Goal: Information Seeking & Learning: Learn about a topic

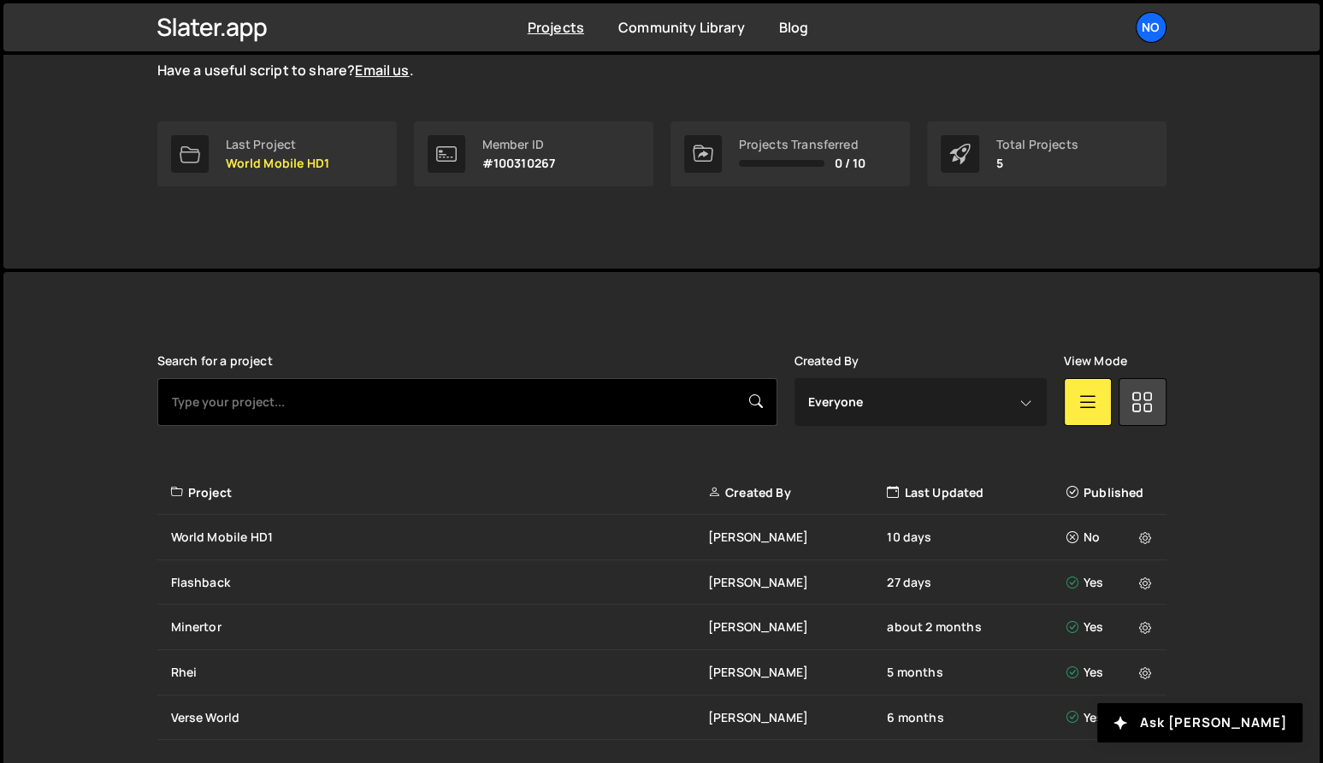
scroll to position [222, 0]
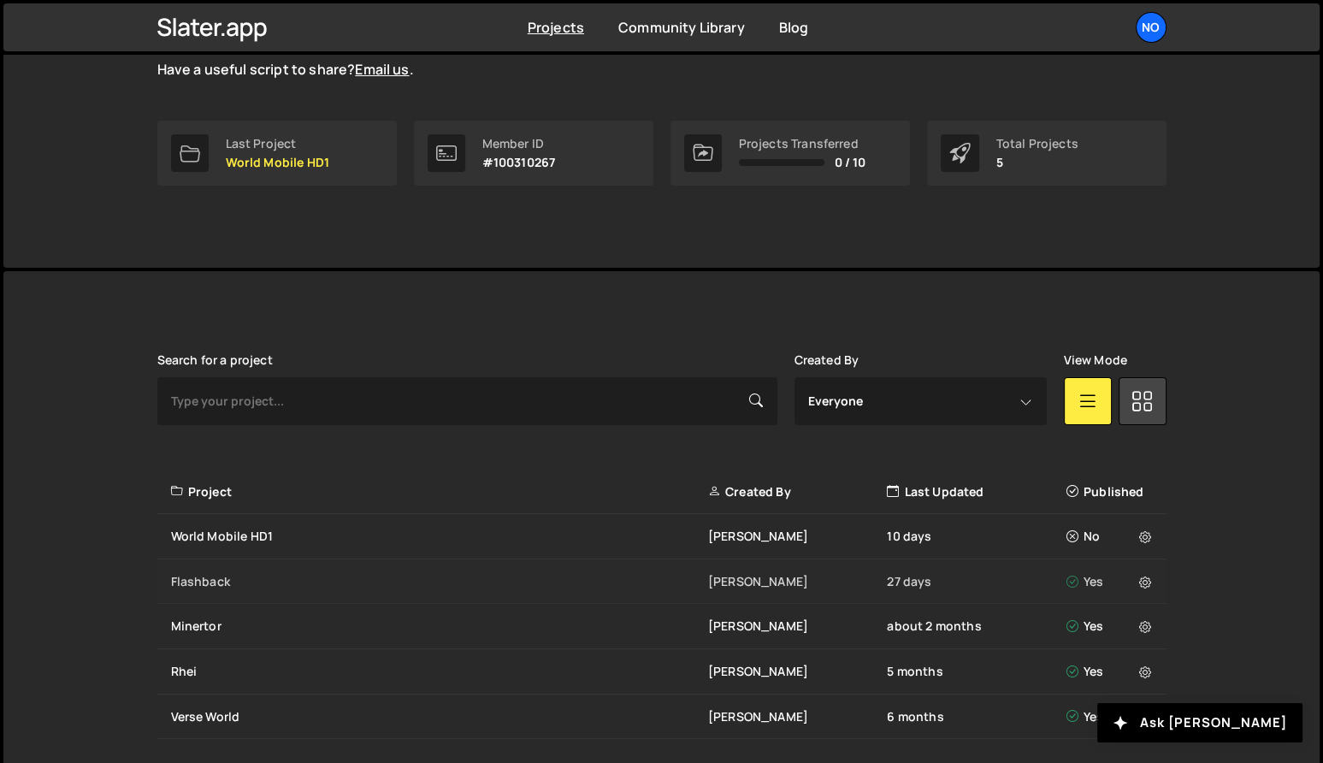
click at [326, 579] on div "Flashback" at bounding box center [439, 581] width 537 height 17
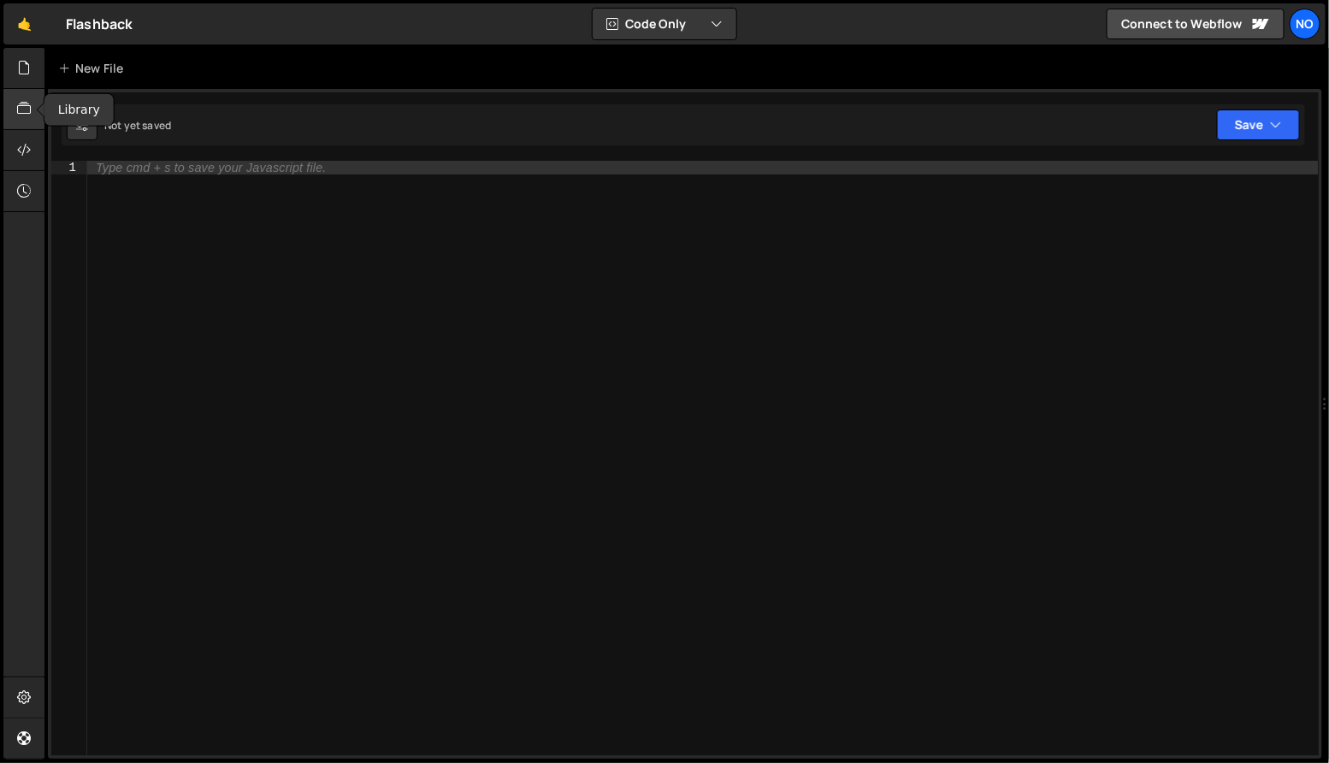
click at [21, 97] on div at bounding box center [24, 109] width 42 height 41
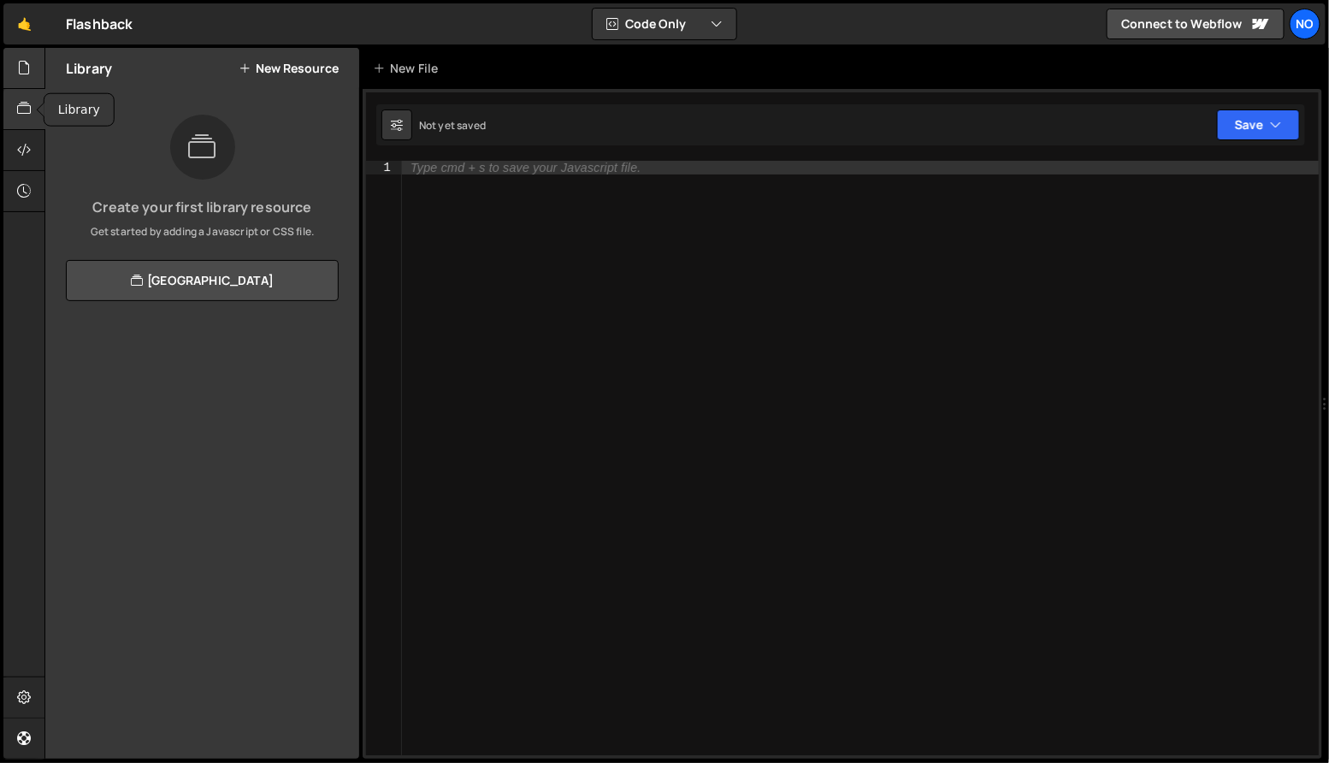
click at [32, 63] on div at bounding box center [24, 68] width 42 height 41
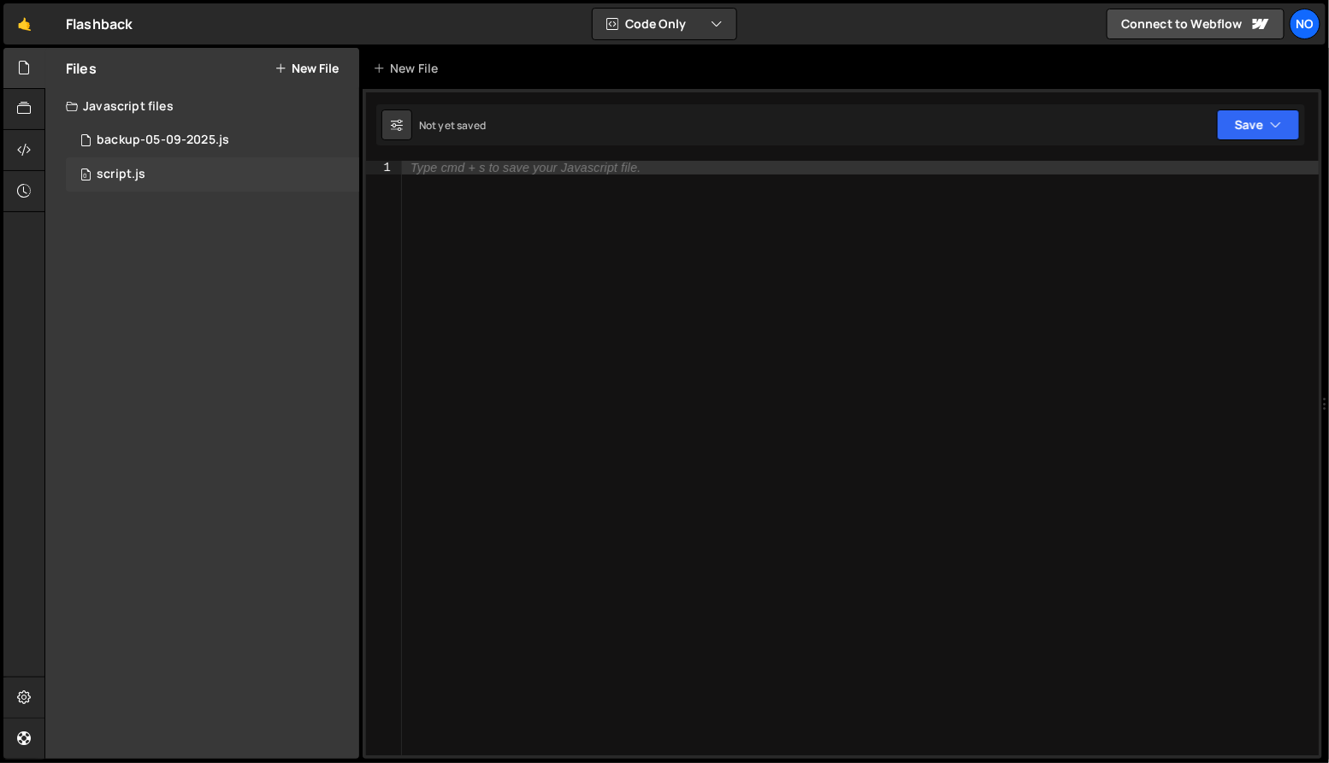
click at [115, 173] on div "script.js" at bounding box center [121, 174] width 49 height 15
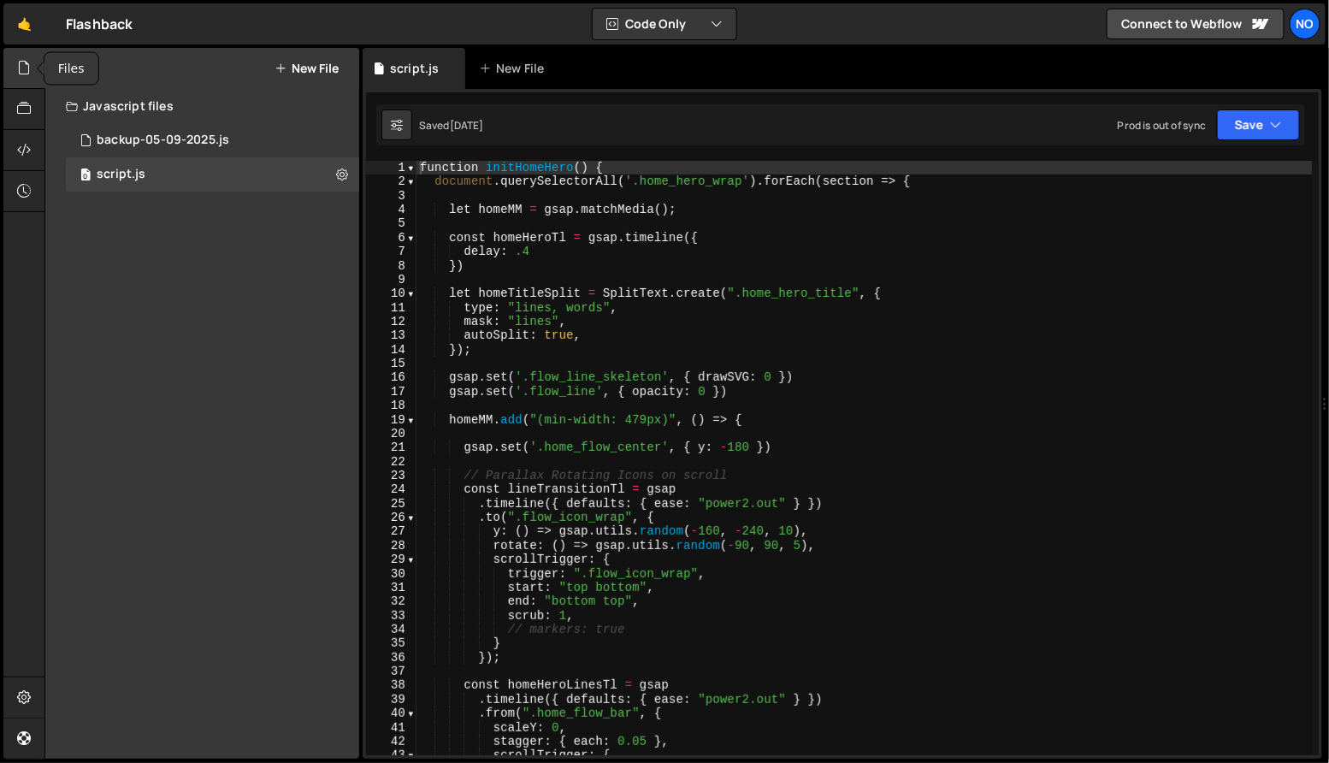
click at [32, 69] on div at bounding box center [24, 68] width 42 height 41
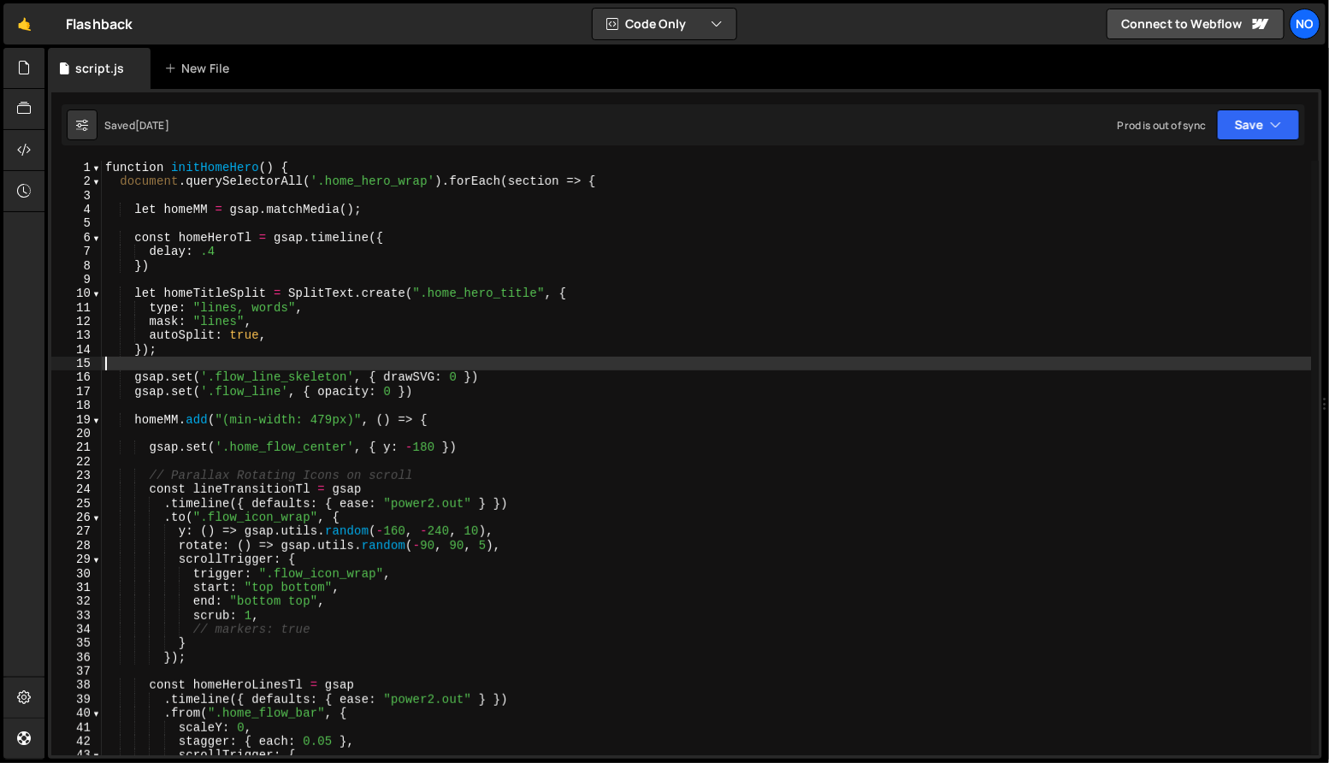
click at [491, 364] on div "function initHomeHero ( ) { document . querySelectorAll ( '.home_hero_wrap' ) .…" at bounding box center [707, 473] width 1210 height 624
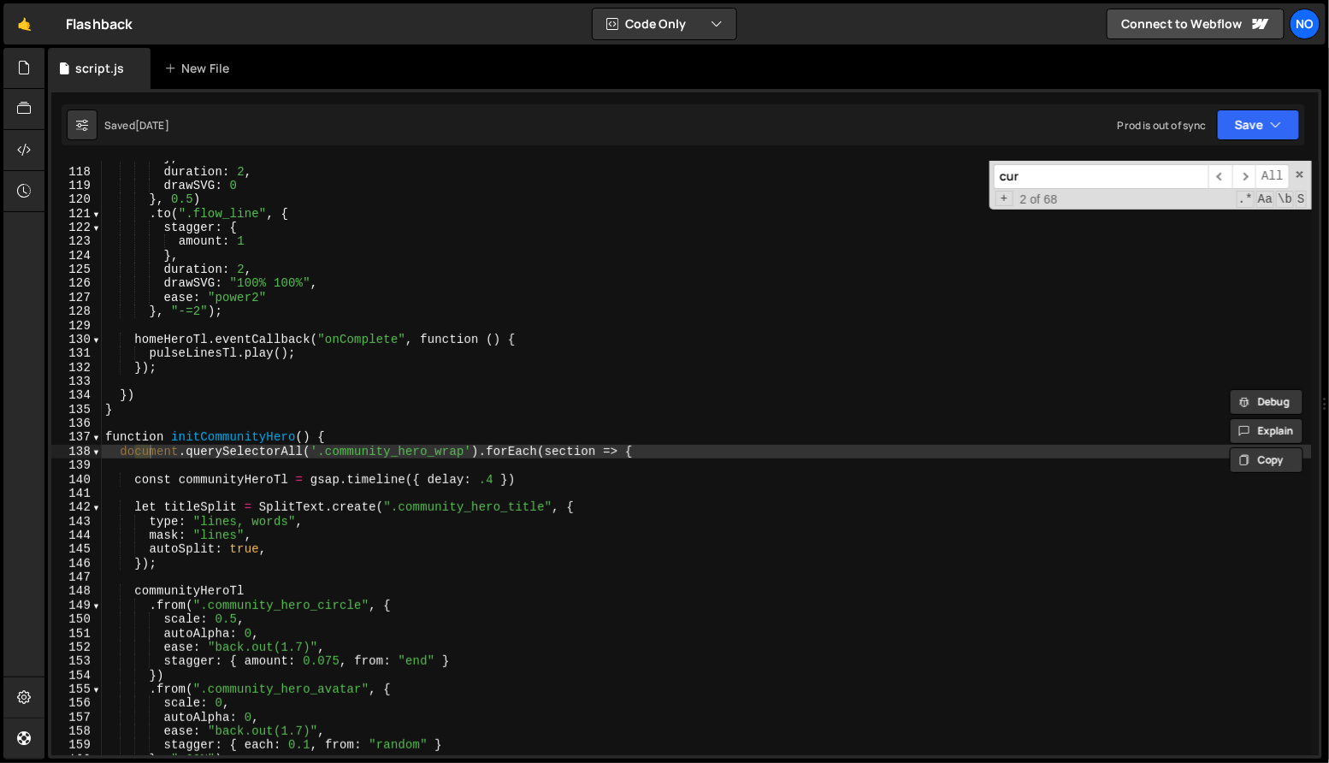
scroll to position [6854, 0]
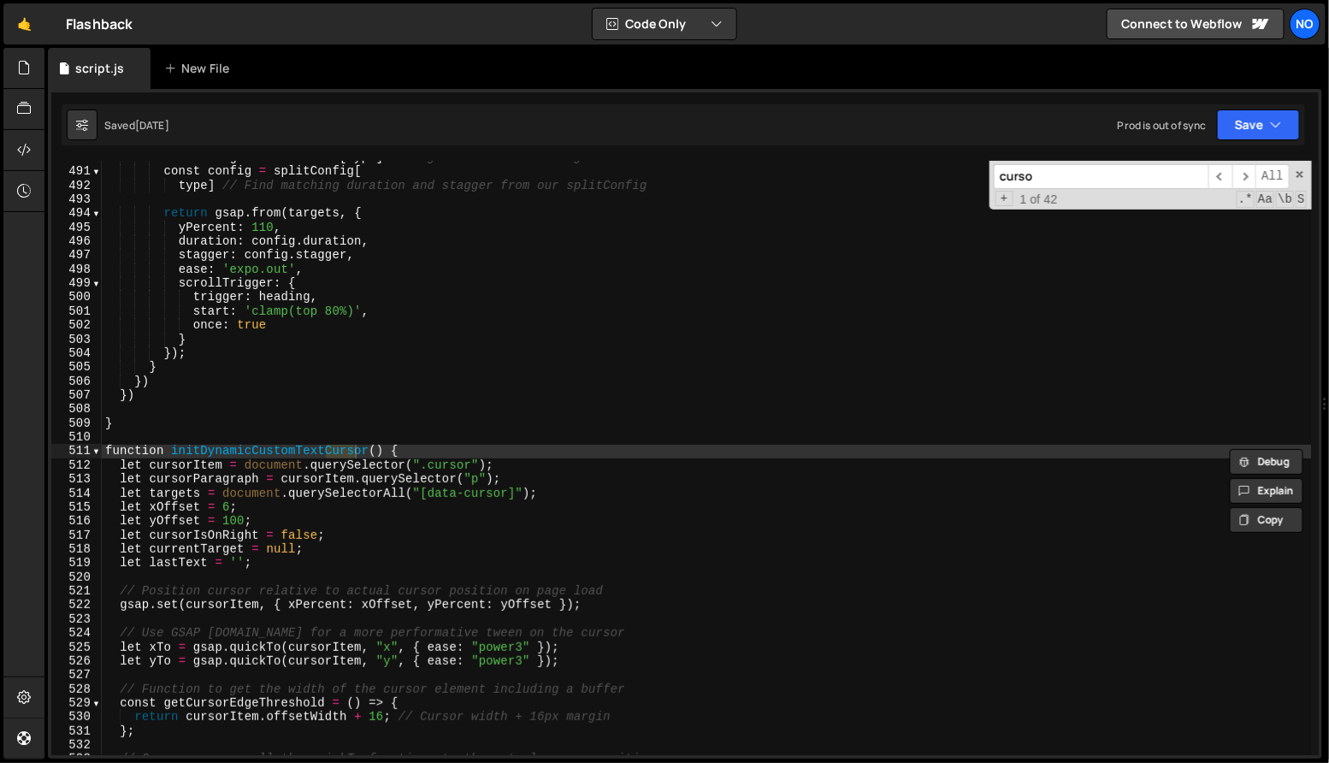
type input "cursor"
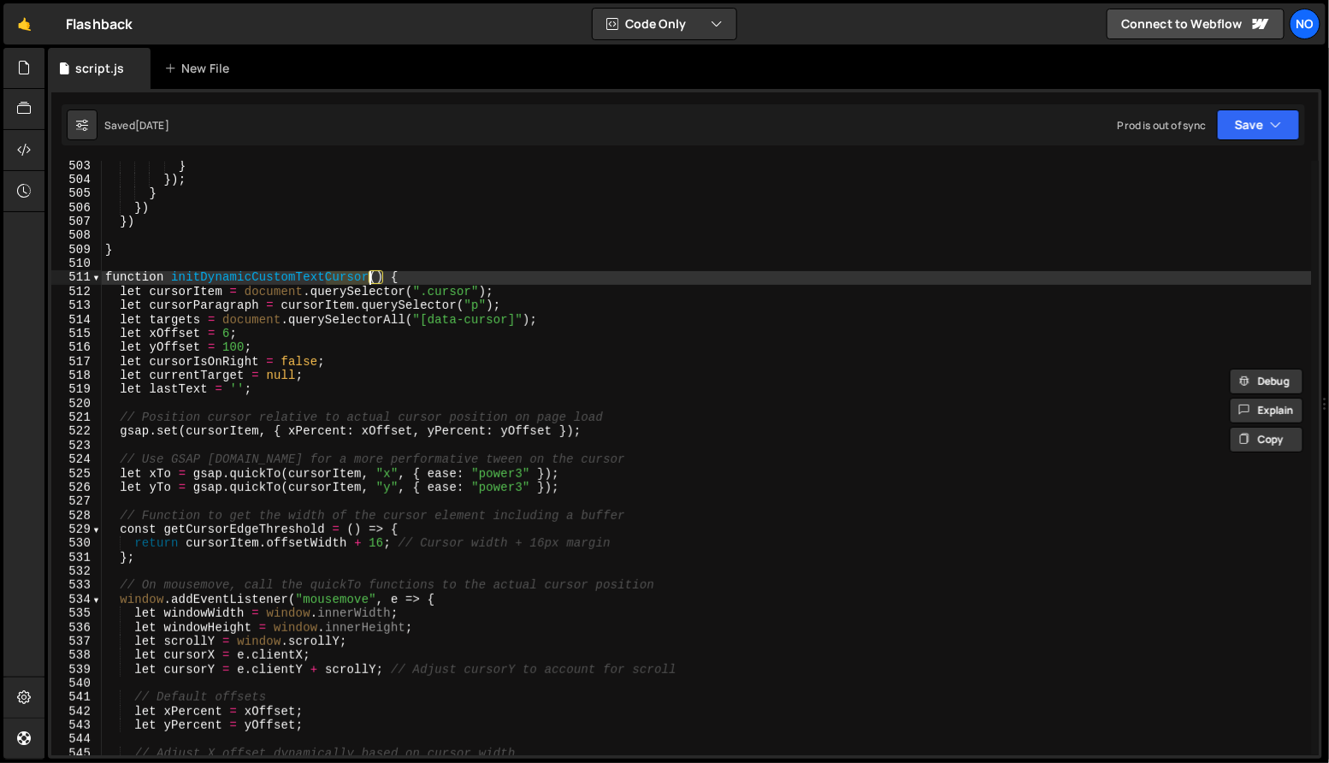
scroll to position [7032, 0]
click at [346, 340] on div "} }) ; } }) }) } function initDynamicCustomTextCursor ( ) { let cursorItem = do…" at bounding box center [707, 469] width 1210 height 624
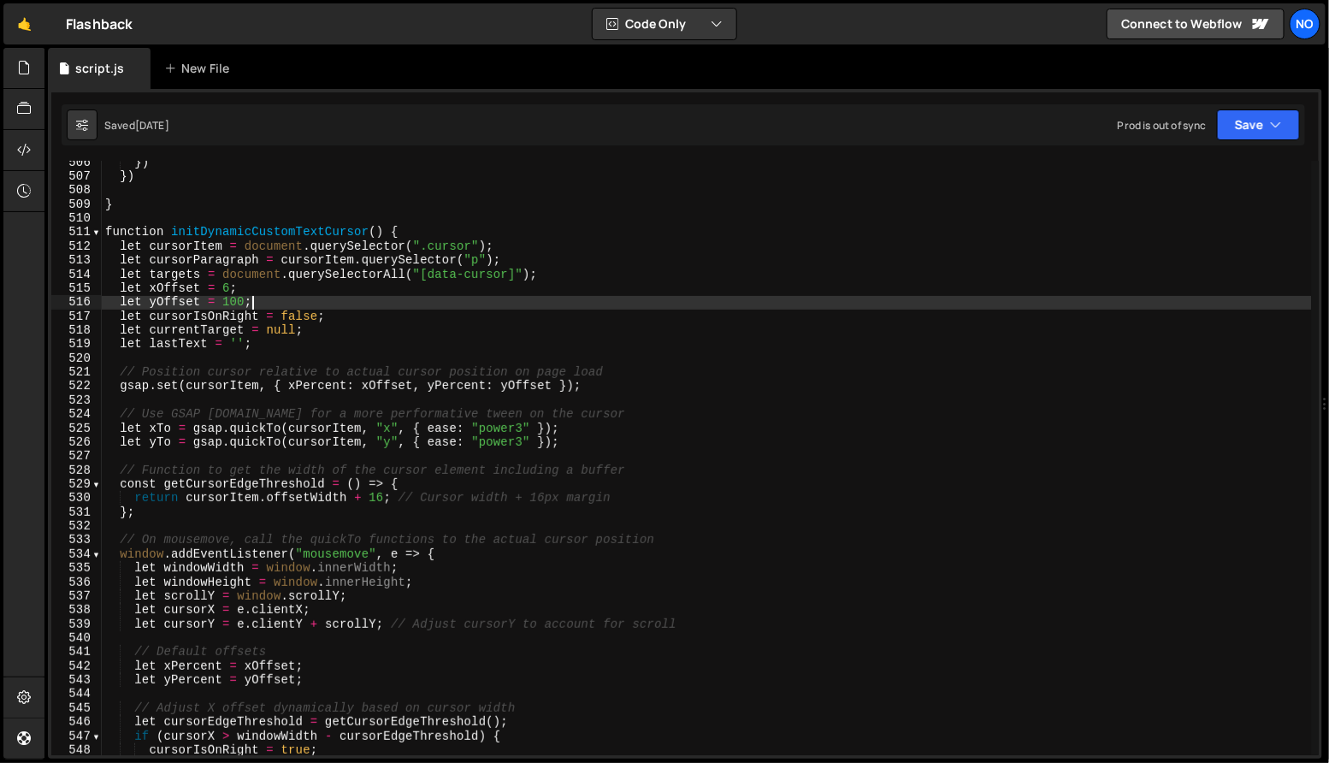
scroll to position [7073, 0]
click at [188, 518] on div "}) }) } function initDynamicCustomTextCursor ( ) { let cursorItem = document . …" at bounding box center [707, 468] width 1210 height 624
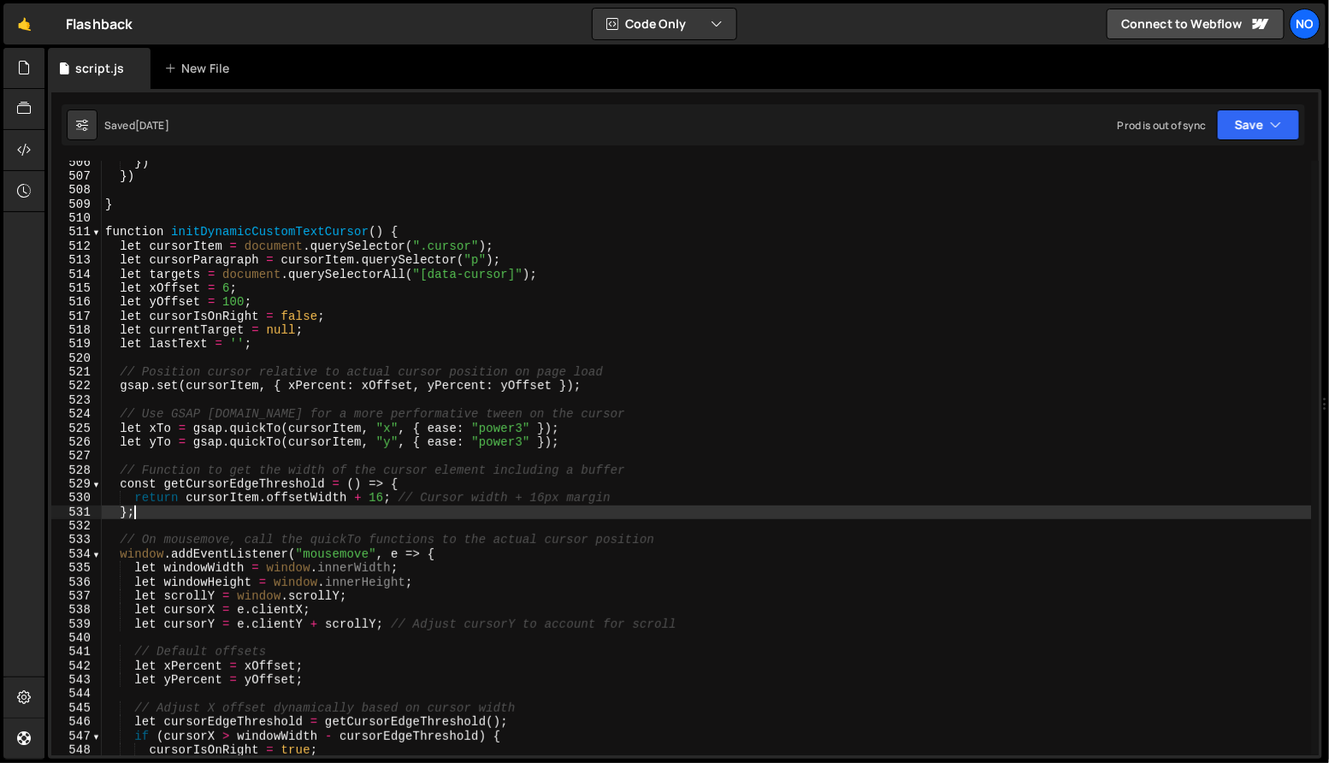
click at [434, 230] on div "}) }) } function initDynamicCustomTextCursor ( ) { let cursorItem = document . …" at bounding box center [707, 468] width 1210 height 624
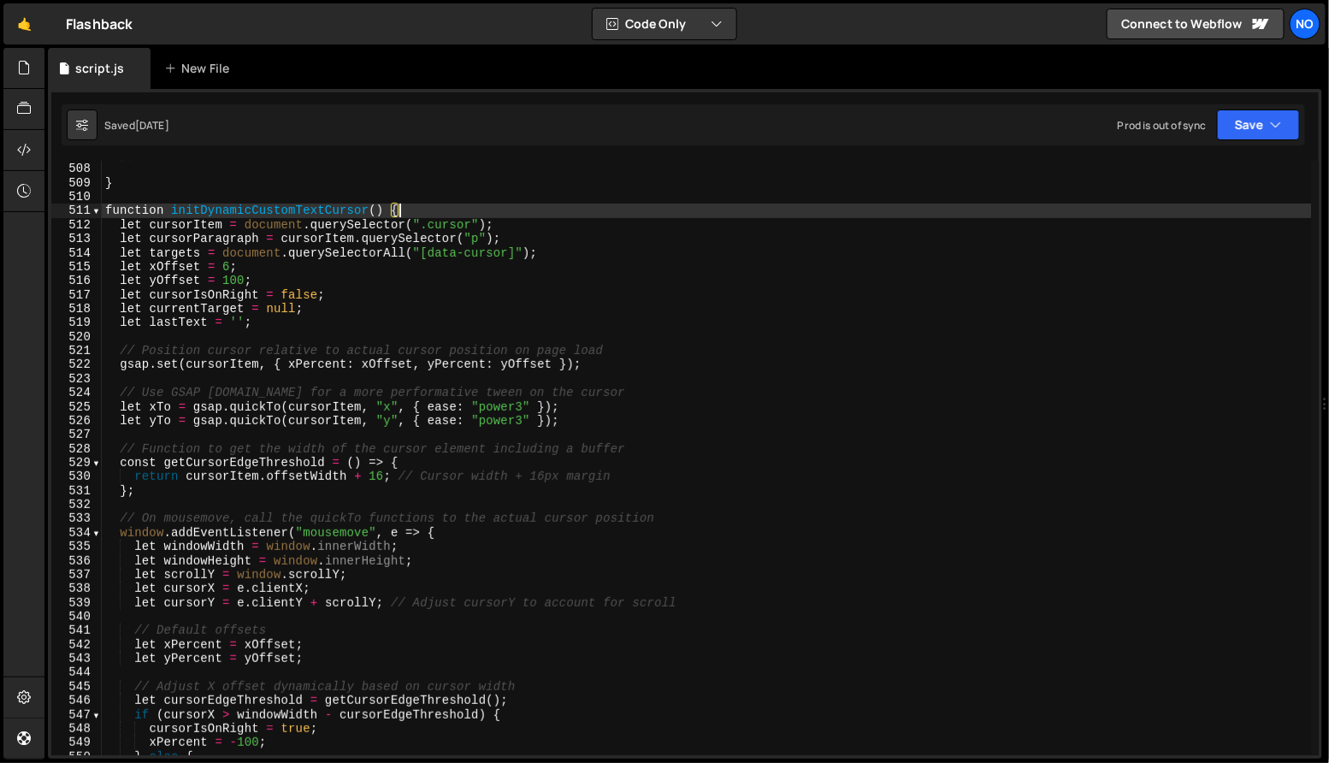
scroll to position [7079, 0]
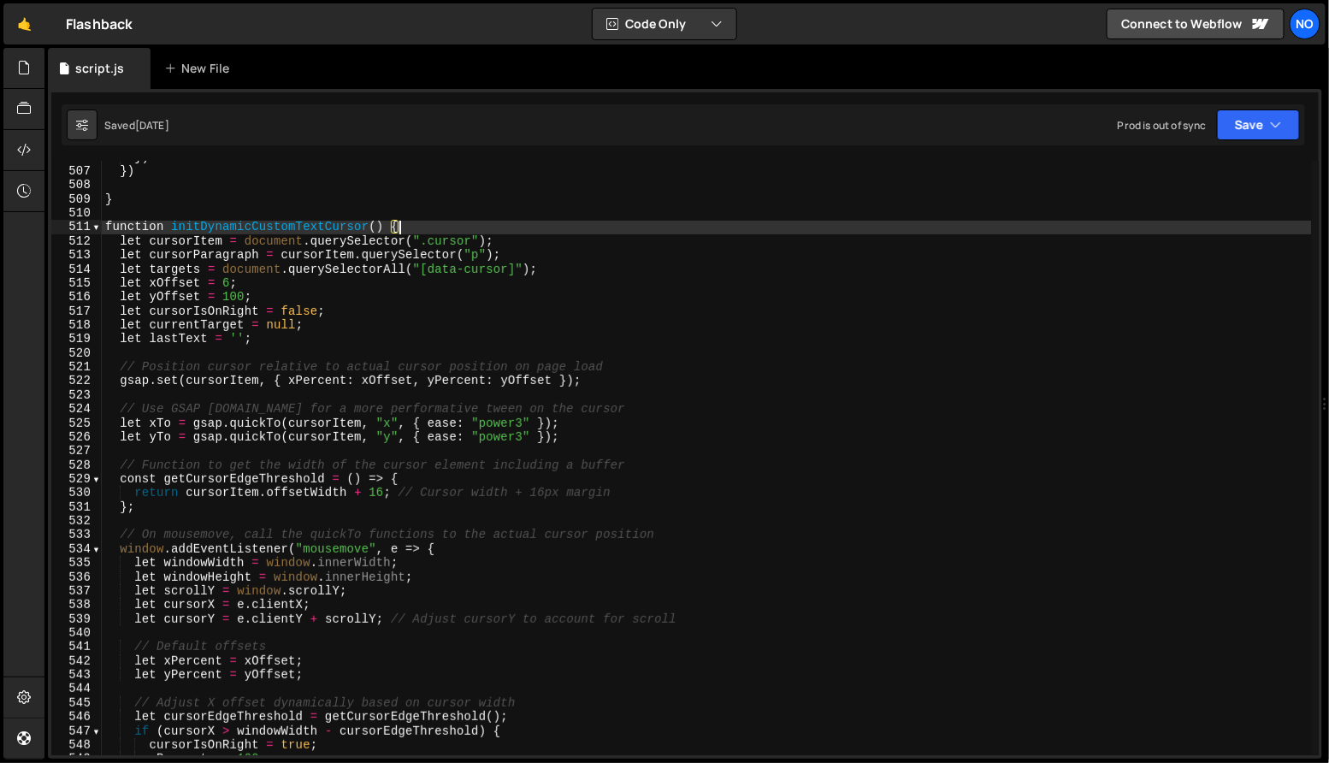
click at [511, 239] on div "}) }) } function initDynamicCustomTextCursor ( ) { let cursorItem = document . …" at bounding box center [707, 463] width 1210 height 624
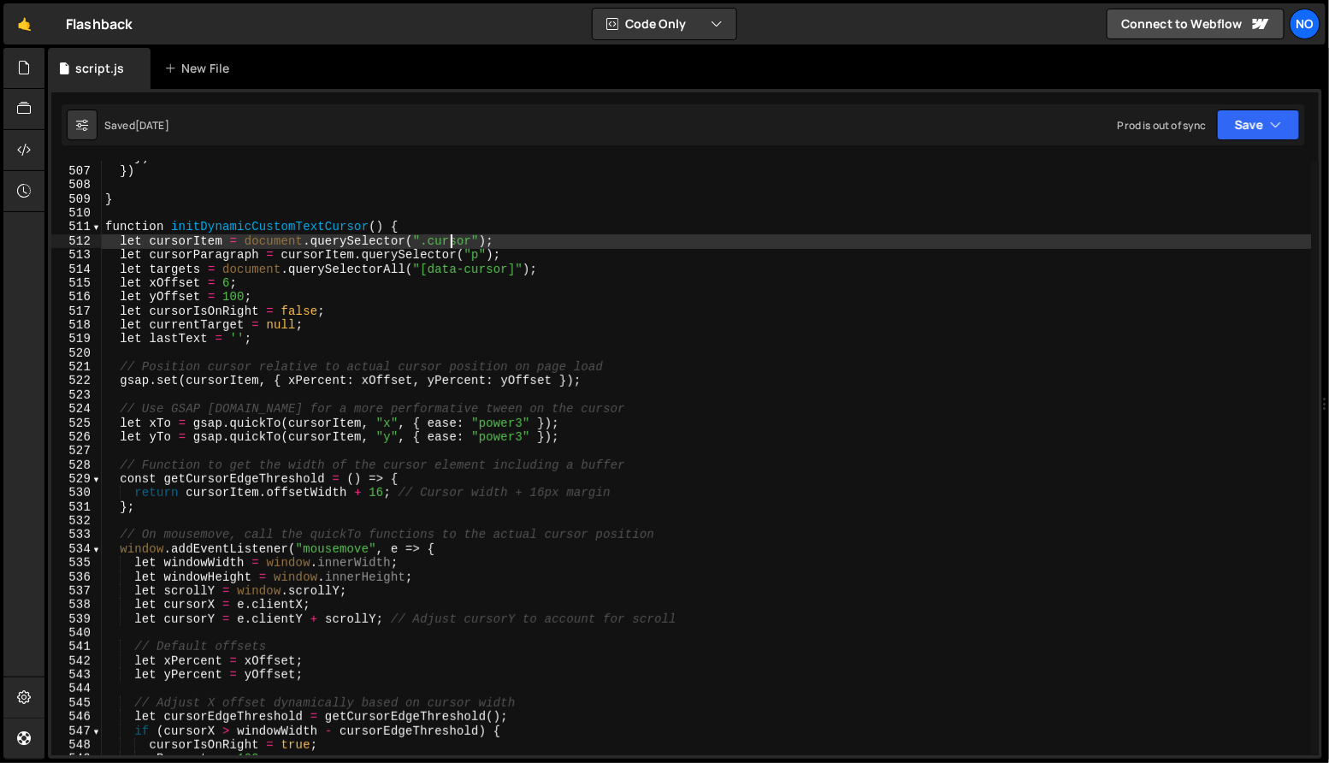
click at [453, 235] on div "}) }) } function initDynamicCustomTextCursor ( ) { let cursorItem = document . …" at bounding box center [707, 463] width 1210 height 624
click at [522, 239] on div "}) }) } function initDynamicCustomTextCursor ( ) { let cursorItem = document . …" at bounding box center [707, 463] width 1210 height 624
click at [425, 337] on div "}) }) } function initDynamicCustomTextCursor ( ) { let cursorItem = document . …" at bounding box center [707, 463] width 1210 height 624
type textarea "let lastText = '';"
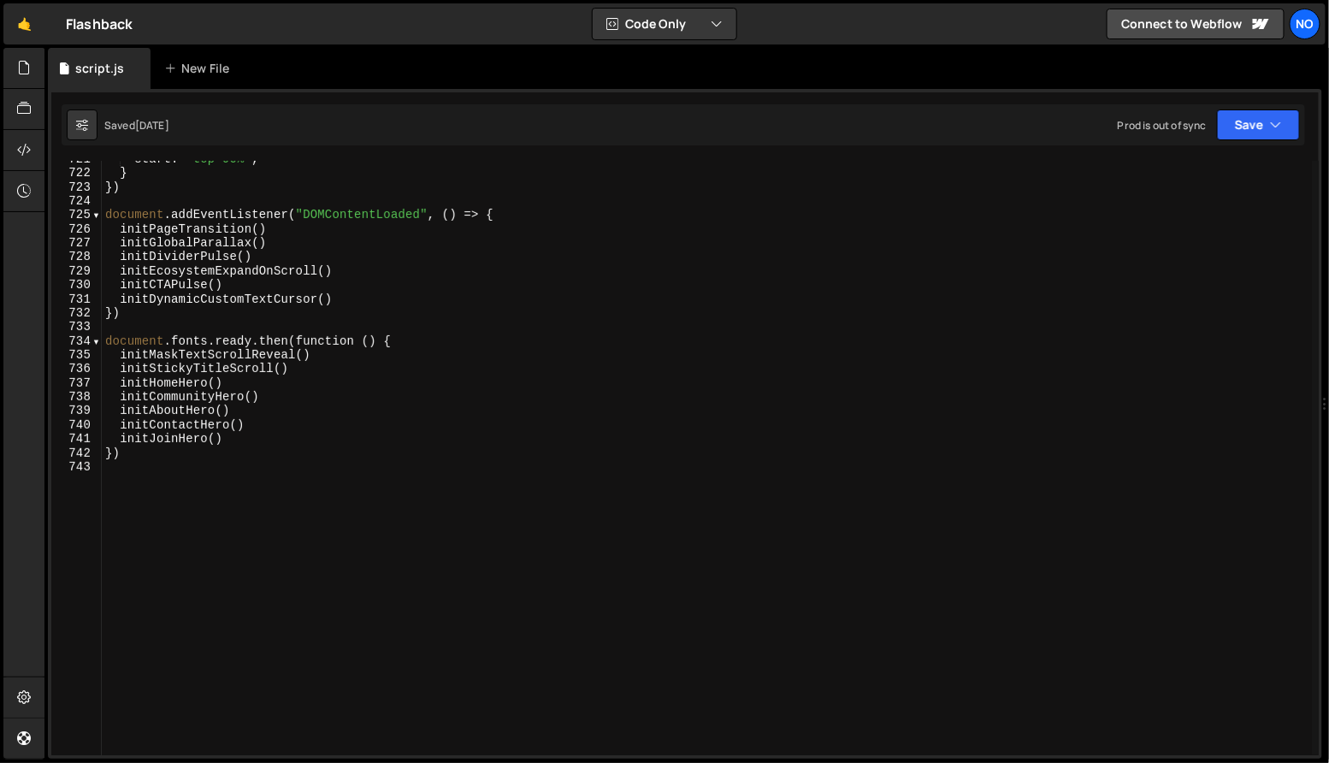
scroll to position [10095, 0]
